Goal: Information Seeking & Learning: Check status

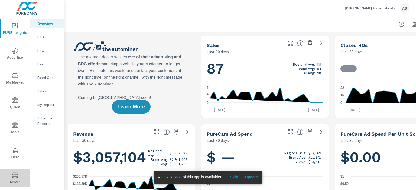
click at [15, 173] on icon "nav menu" at bounding box center [15, 175] width 6 height 5
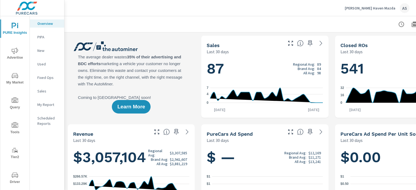
click at [16, 180] on span "Driver" at bounding box center [15, 178] width 26 height 13
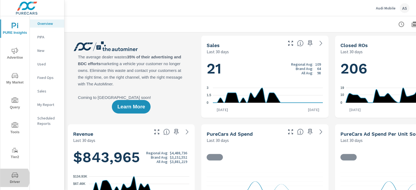
click at [12, 178] on icon "nav menu" at bounding box center [15, 175] width 6 height 6
